Goal: Task Accomplishment & Management: Use online tool/utility

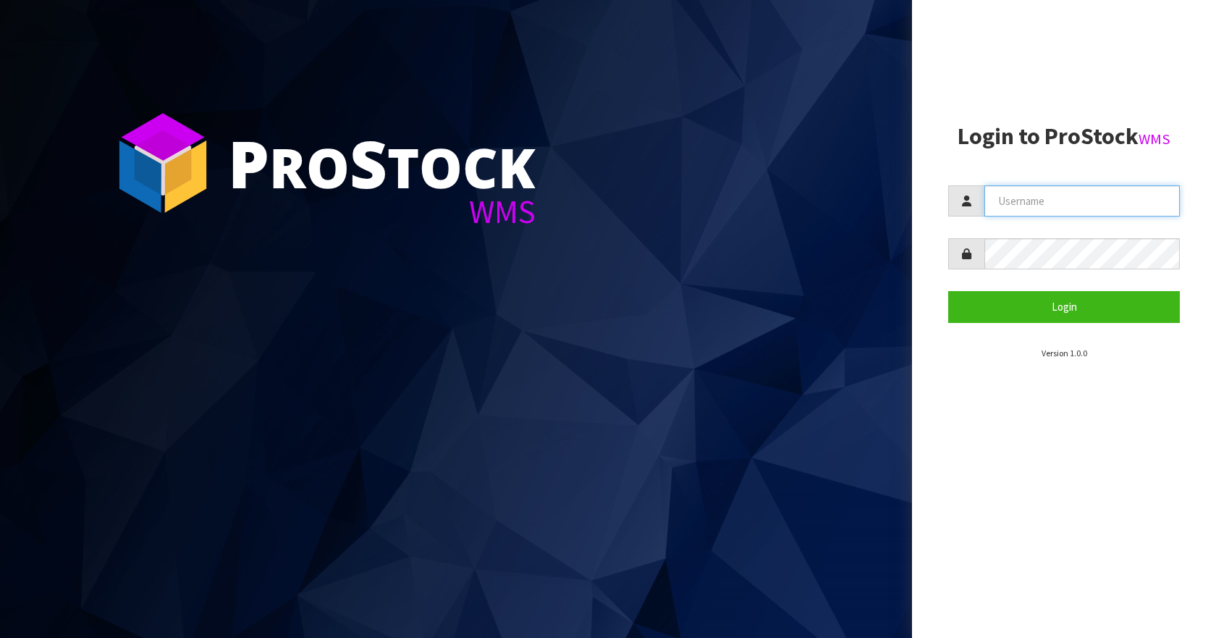
click at [1019, 204] on input "text" at bounding box center [1081, 200] width 195 height 31
type input "Aquacooler"
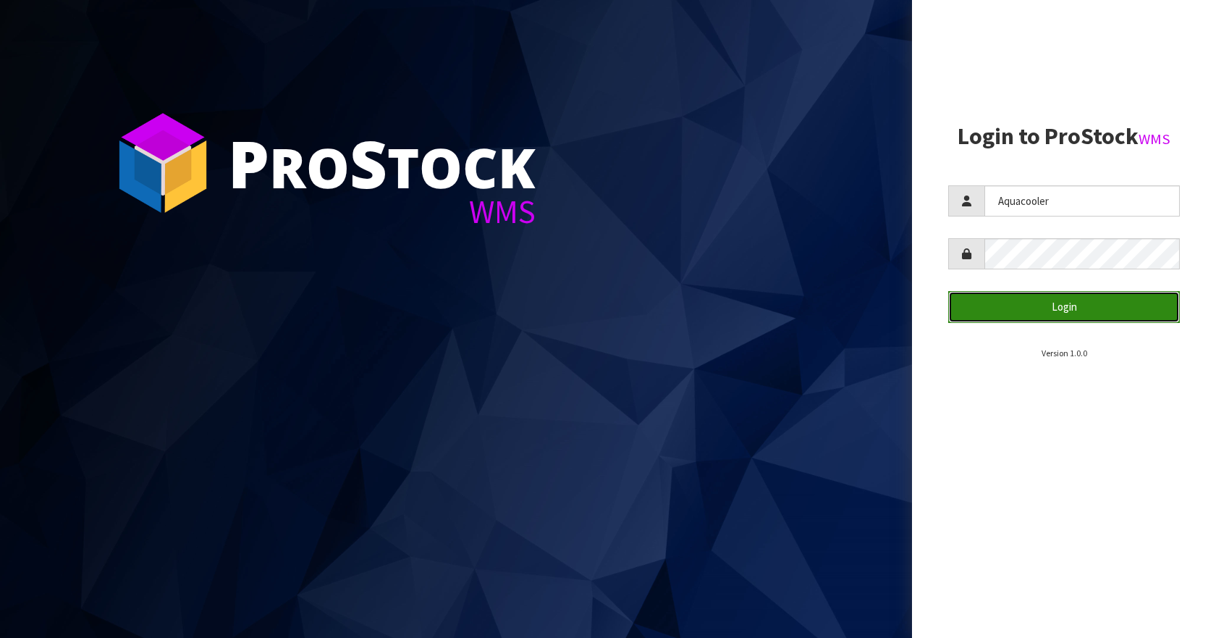
click at [1036, 303] on button "Login" at bounding box center [1064, 306] width 232 height 31
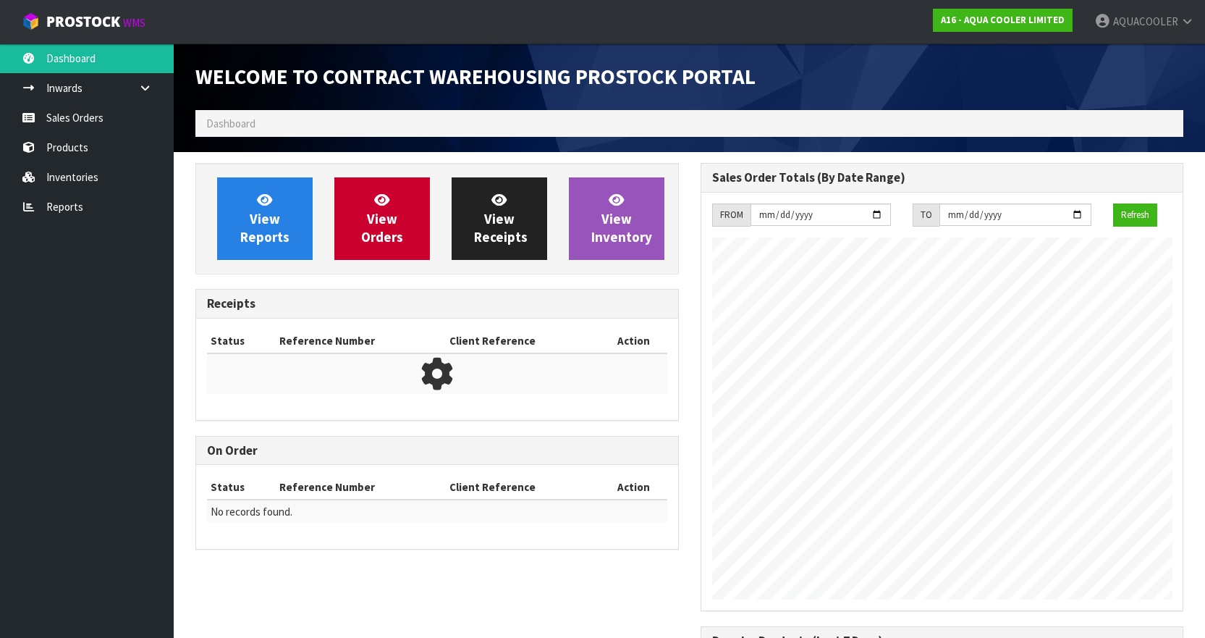
scroll to position [748, 504]
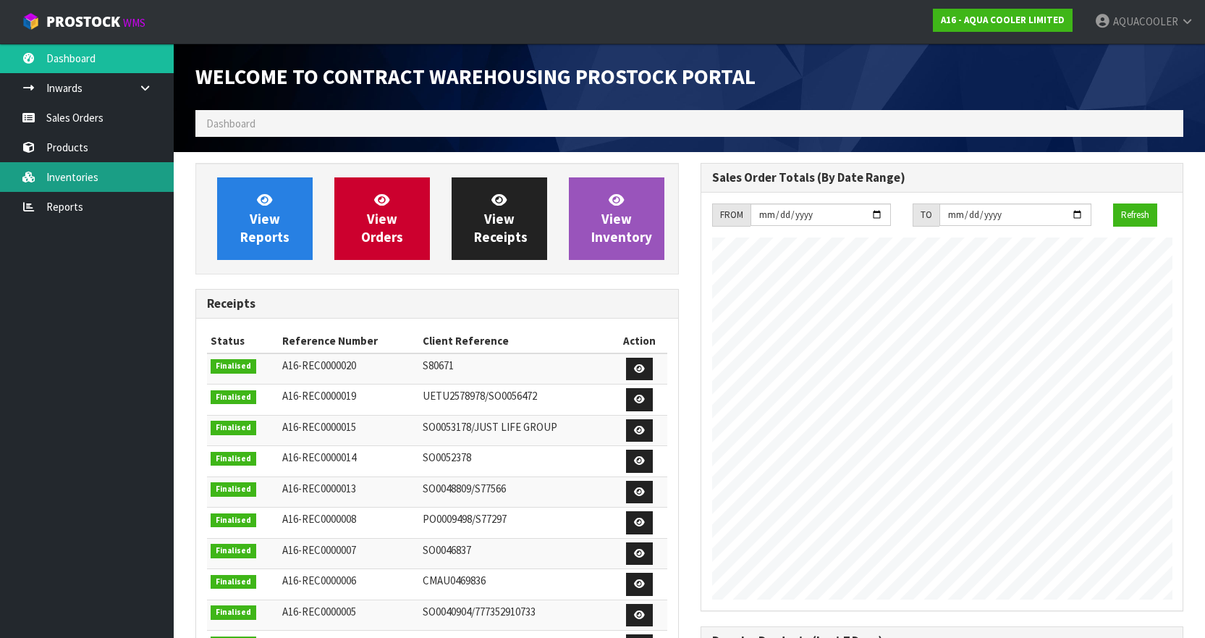
click at [51, 181] on link "Inventories" at bounding box center [87, 177] width 174 height 30
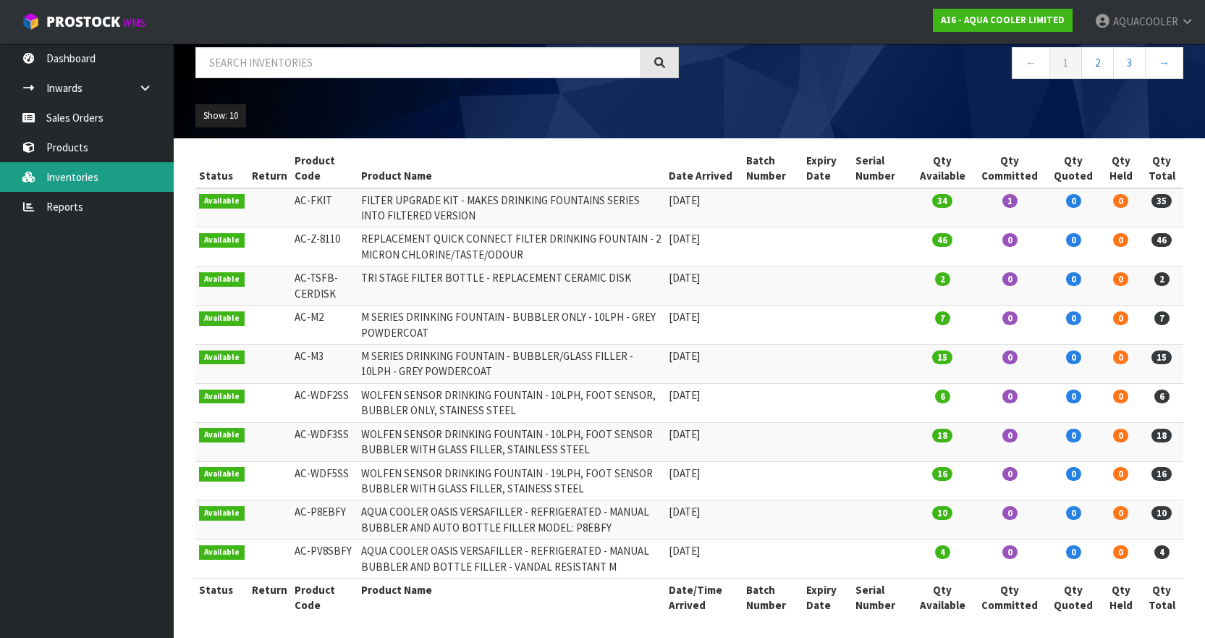
scroll to position [110, 0]
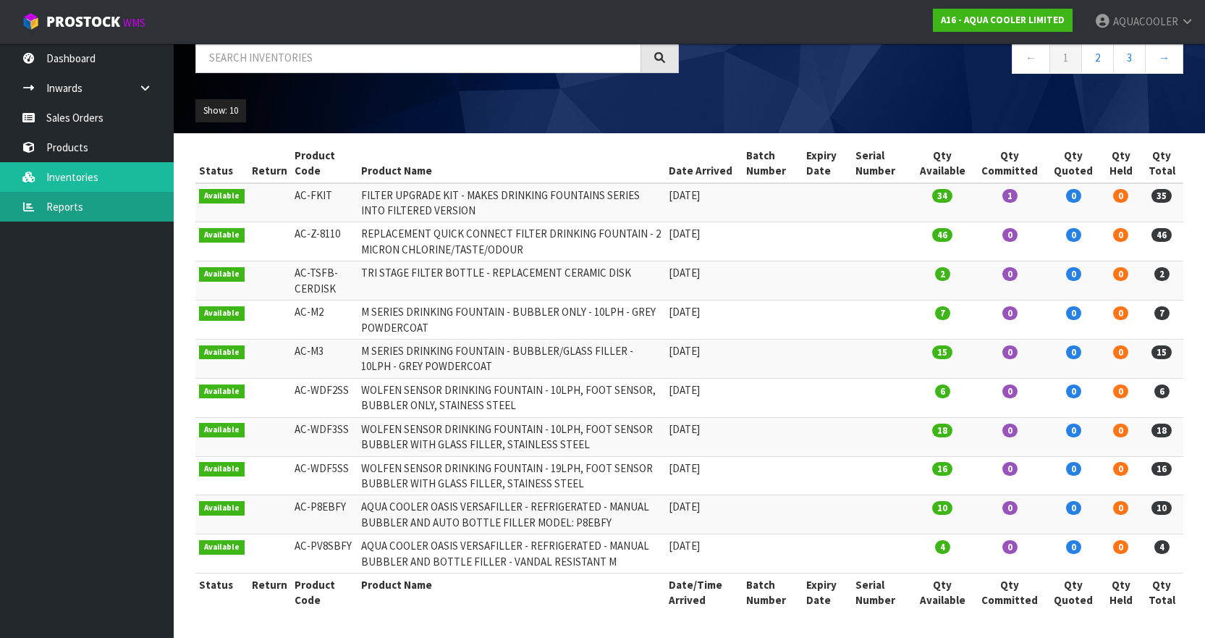
click at [69, 202] on link "Reports" at bounding box center [87, 207] width 174 height 30
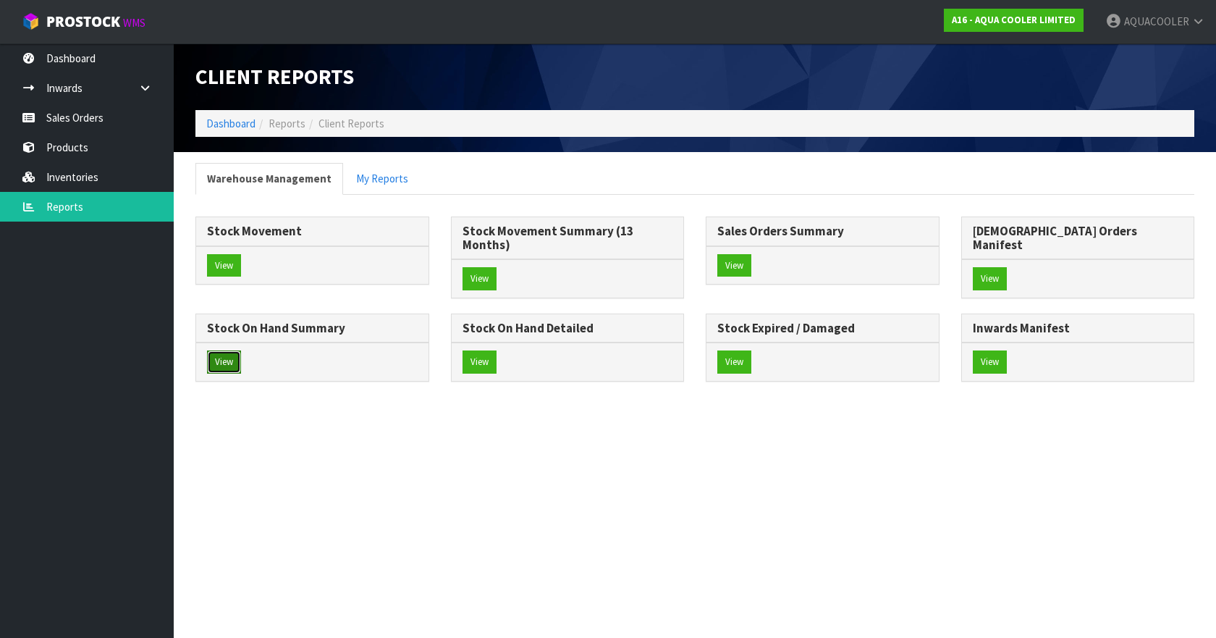
click at [241, 350] on button "View" at bounding box center [224, 361] width 34 height 23
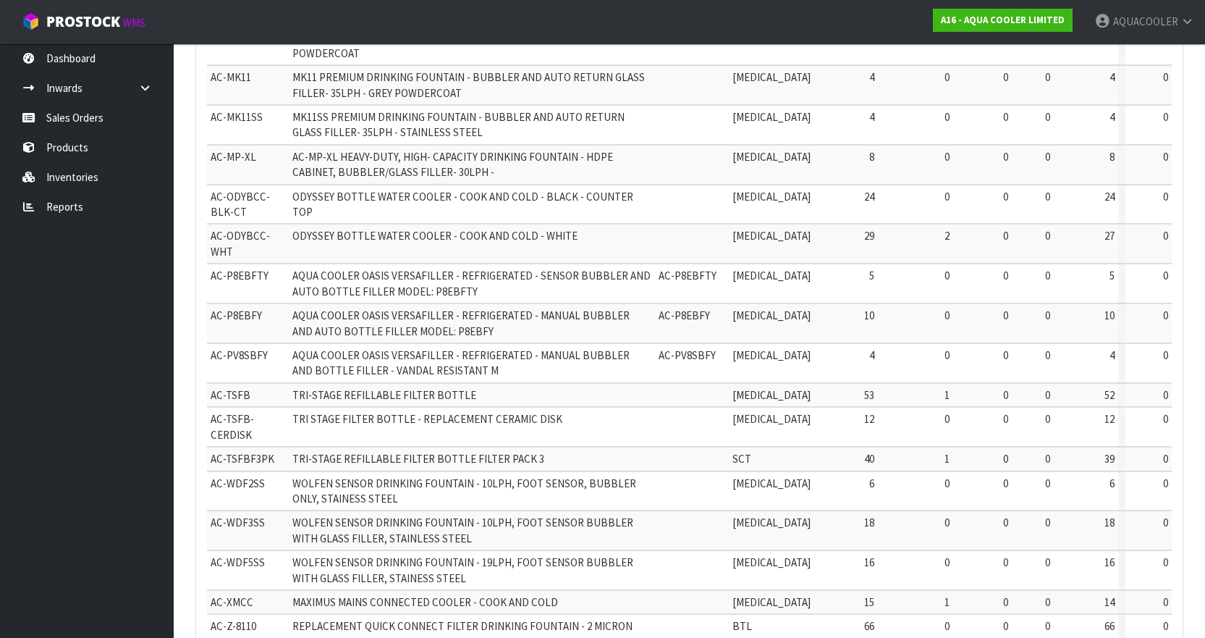
scroll to position [502, 0]
